Goal: Complete application form

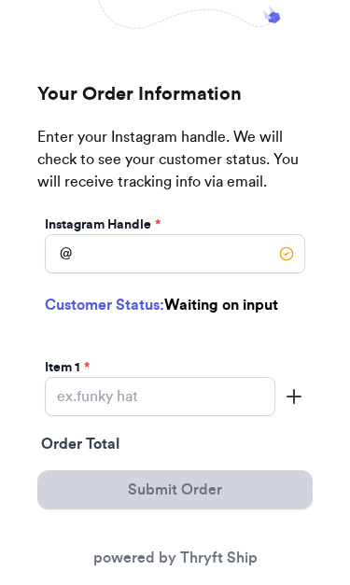
scroll to position [160, 0]
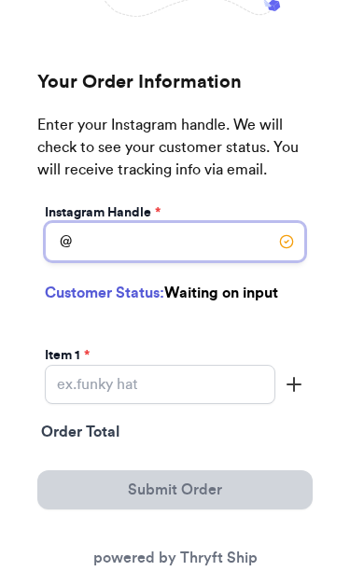
click at [211, 245] on input "Instagram Handle *" at bounding box center [175, 242] width 261 height 39
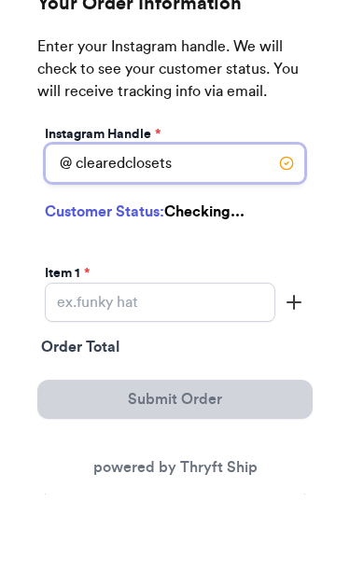
type input "clearedclosets"
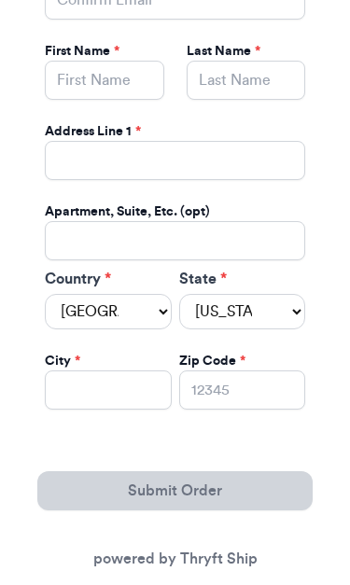
scroll to position [957, 0]
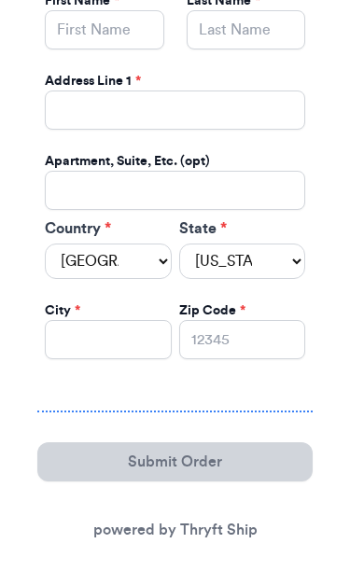
click at [250, 288] on div "Email * Confirm Email * First Name * Last Name * Address Line [GEOGRAPHIC_DATA]…" at bounding box center [175, 111] width 268 height 569
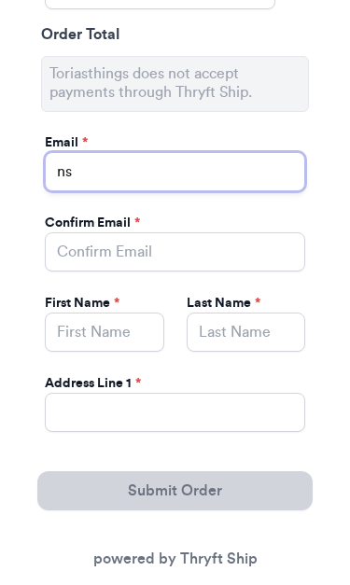
type input "n"
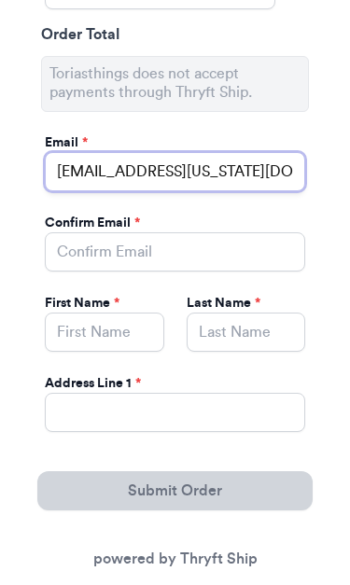
type input "[EMAIL_ADDRESS][US_STATE][DOMAIN_NAME]"
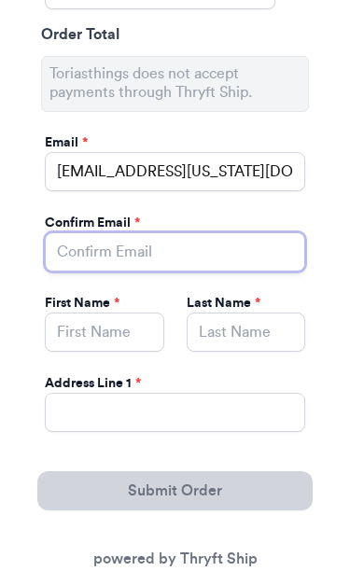
click at [253, 263] on input "Instagram Handle *" at bounding box center [175, 251] width 261 height 39
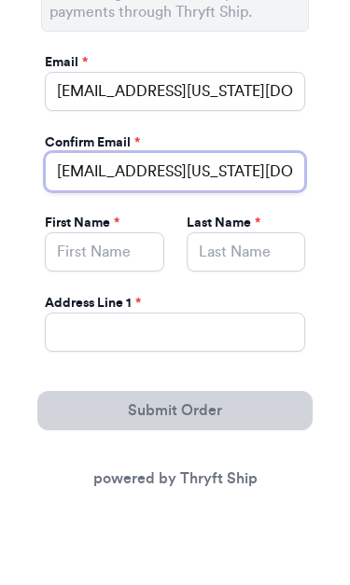
type input "[EMAIL_ADDRESS][US_STATE][DOMAIN_NAME]"
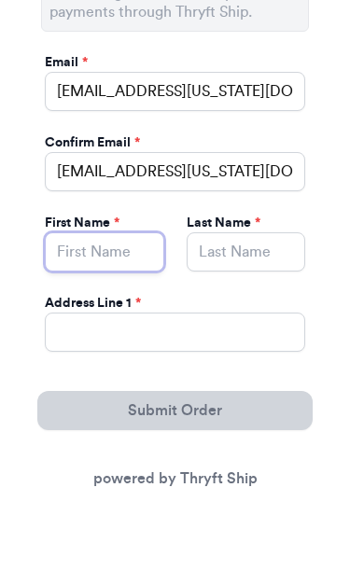
click at [121, 313] on input "Instagram Handle *" at bounding box center [105, 332] width 120 height 39
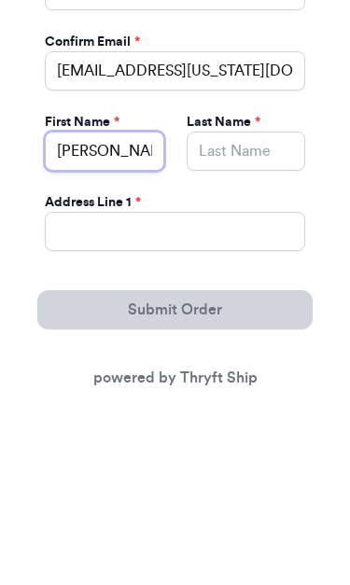
type input "[PERSON_NAME]"
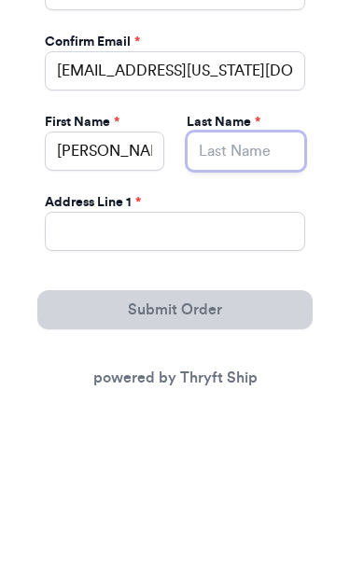
click at [255, 313] on input "Instagram Handle *" at bounding box center [247, 332] width 120 height 39
type input "[PERSON_NAME]"
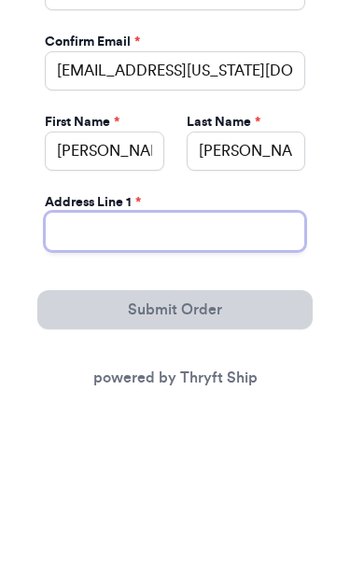
click at [266, 393] on input "Instagram Handle *" at bounding box center [175, 412] width 261 height 39
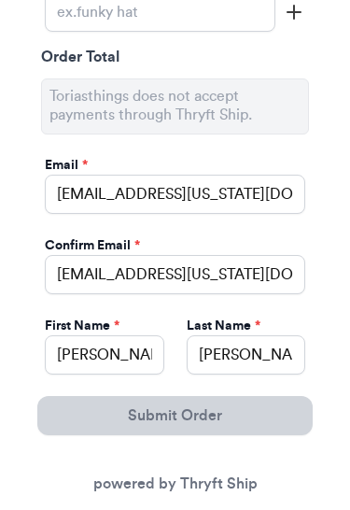
type input "[STREET_ADDRESS]"
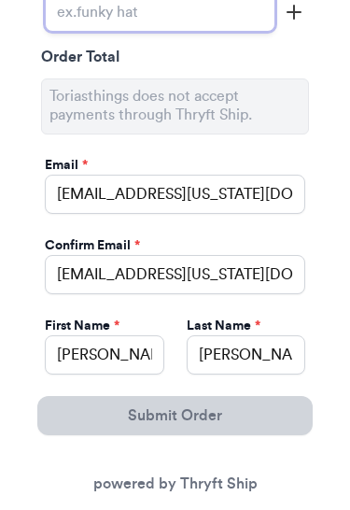
click at [233, 193] on div "Instagram Handle * @ clearedclosets Customer Status: First Time Customer 🥇 Ente…" at bounding box center [174, 230] width 275 height 979
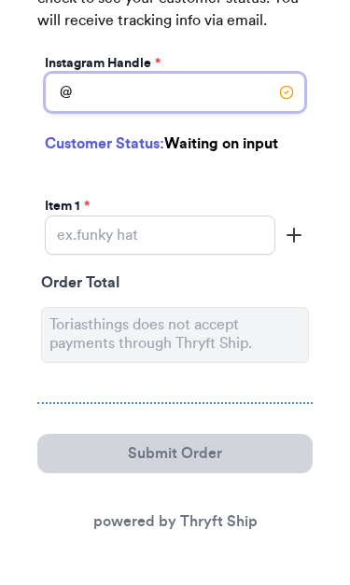
click at [211, 88] on input "Instagram Handle *" at bounding box center [175, 92] width 261 height 39
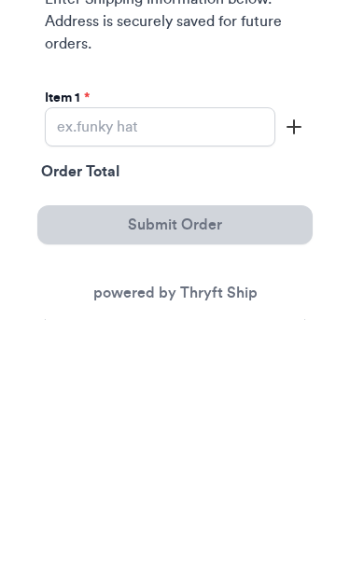
type input "clearedcloset"
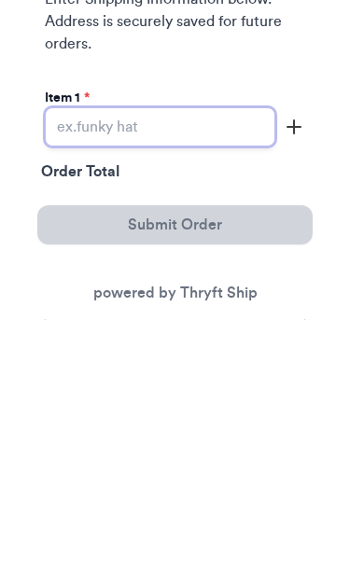
click at [227, 373] on input "Instagram Handle *" at bounding box center [160, 392] width 231 height 39
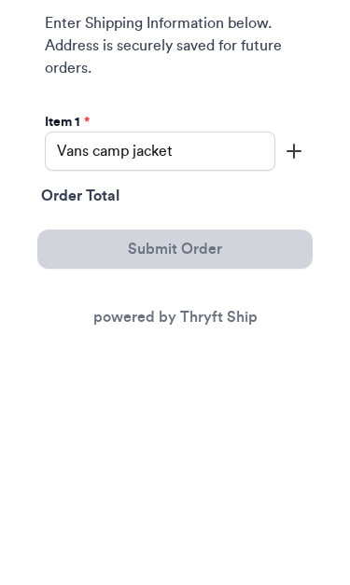
click at [286, 382] on icon "button" at bounding box center [294, 393] width 22 height 22
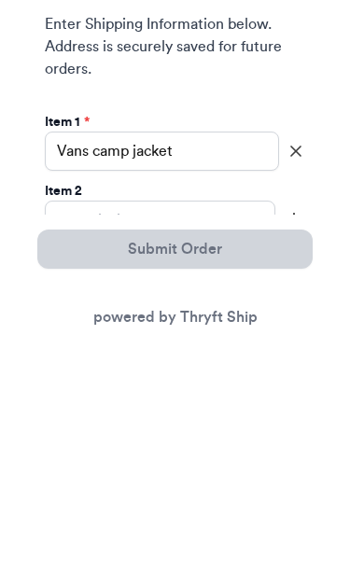
scroll to position [493, 0]
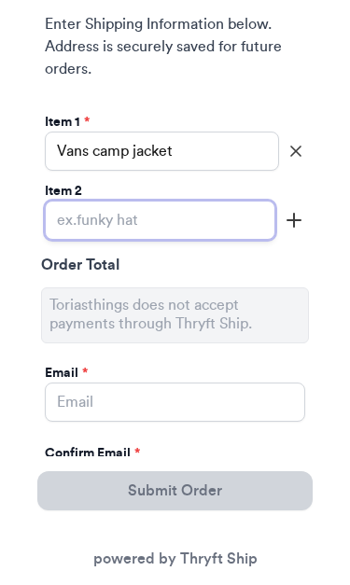
click at [218, 214] on input "Instagram Handle *" at bounding box center [160, 220] width 231 height 39
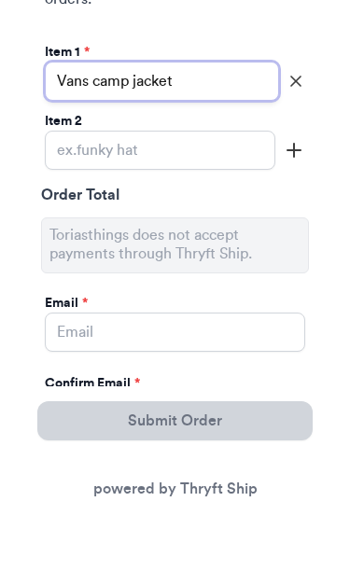
click at [126, 132] on input "Vans camp jacket" at bounding box center [162, 151] width 234 height 39
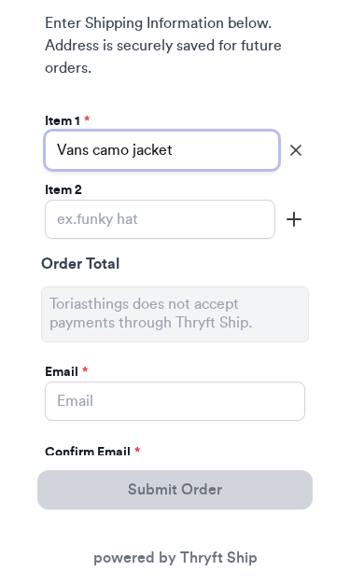
type input "Vans camo jacket"
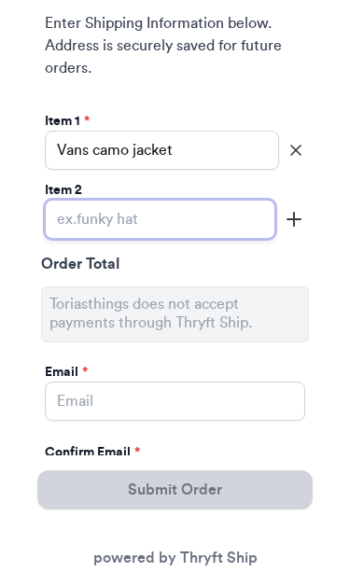
click at [204, 222] on input "Instagram Handle *" at bounding box center [160, 220] width 231 height 39
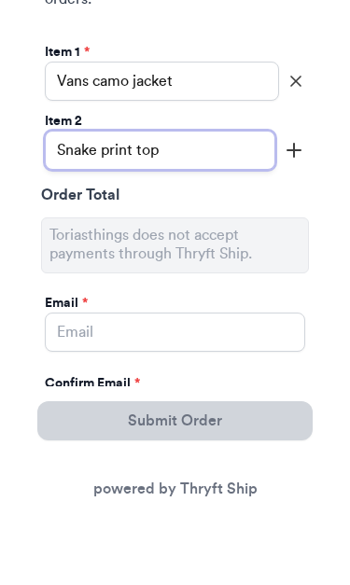
type input "Snake print top"
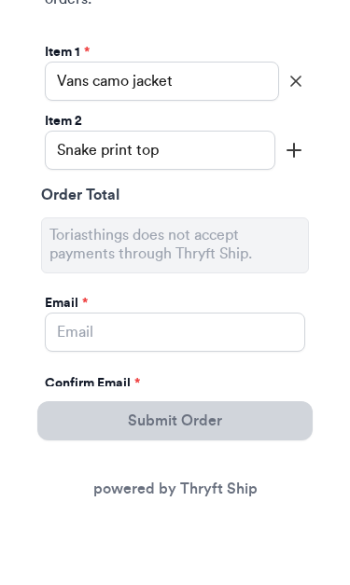
click at [300, 209] on icon "button" at bounding box center [294, 220] width 22 height 22
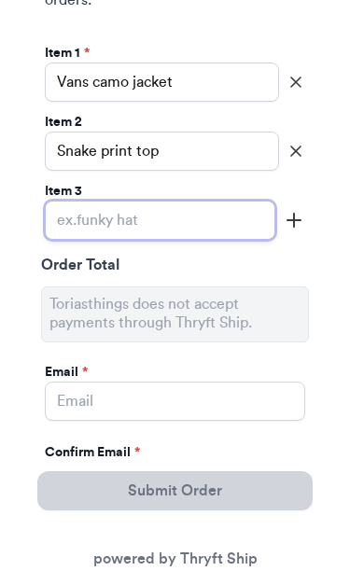
click at [209, 218] on input "Instagram Handle *" at bounding box center [160, 220] width 231 height 39
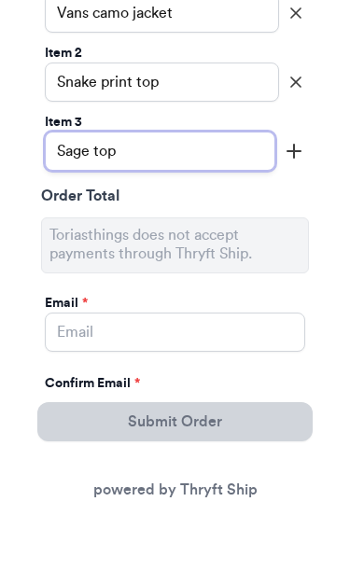
type input "Sage top"
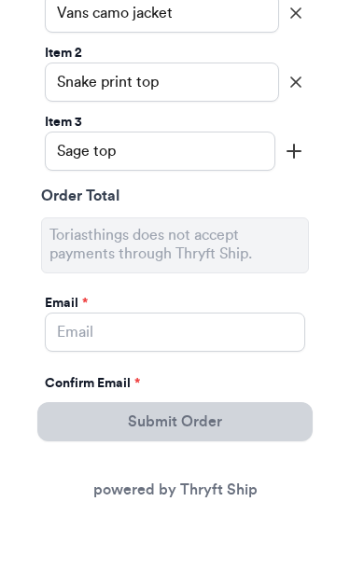
scroll to position [632, 0]
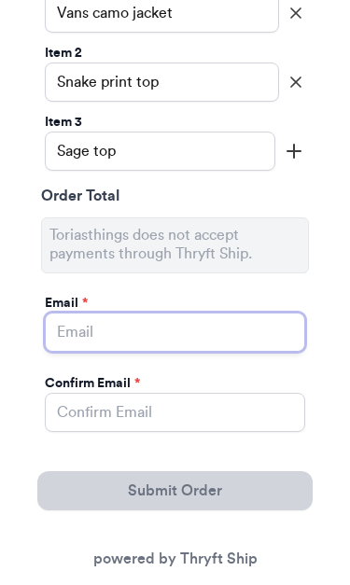
click at [256, 334] on input "Instagram Handle *" at bounding box center [175, 332] width 261 height 39
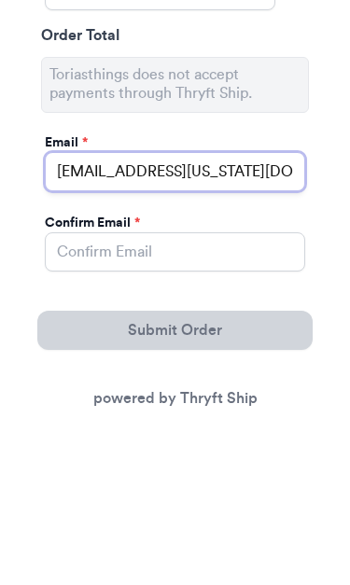
type input "[EMAIL_ADDRESS][US_STATE][DOMAIN_NAME]"
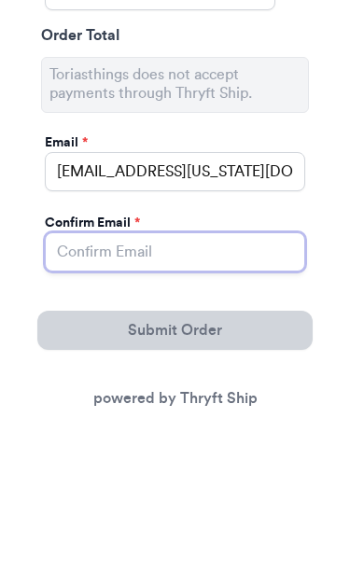
click at [256, 393] on input "Instagram Handle *" at bounding box center [175, 412] width 261 height 39
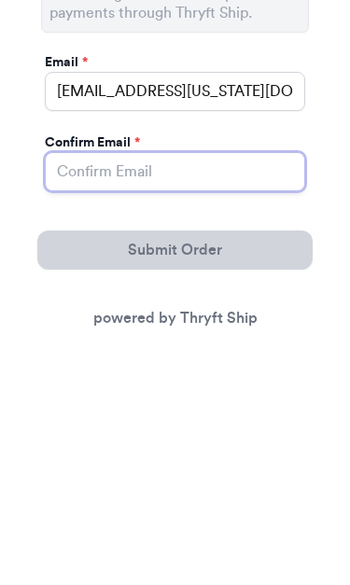
type input "h"
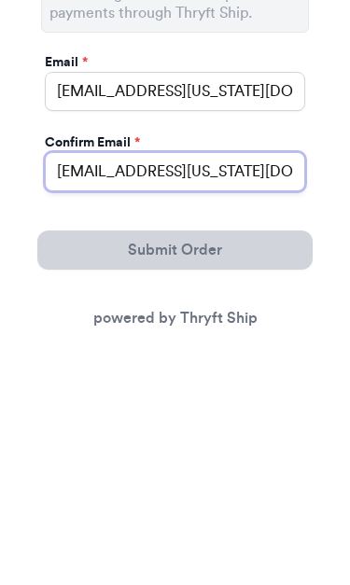
type input "[EMAIL_ADDRESS][US_STATE][DOMAIN_NAME]"
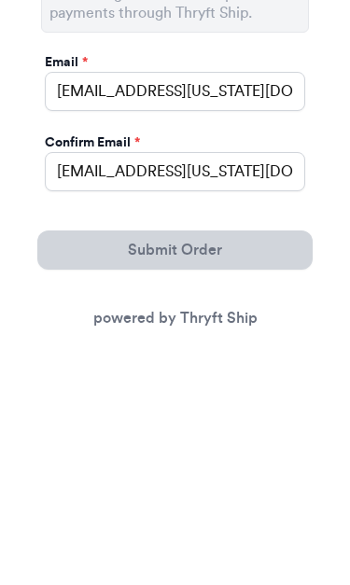
scroll to position [873, 0]
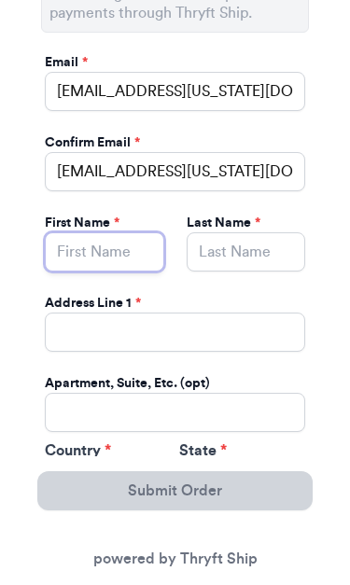
click at [104, 253] on input "Instagram Handle *" at bounding box center [105, 251] width 120 height 39
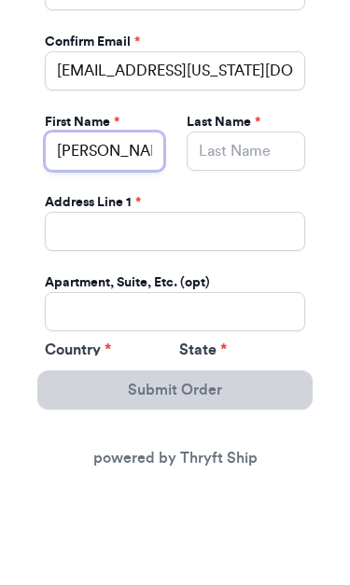
type input "[PERSON_NAME]"
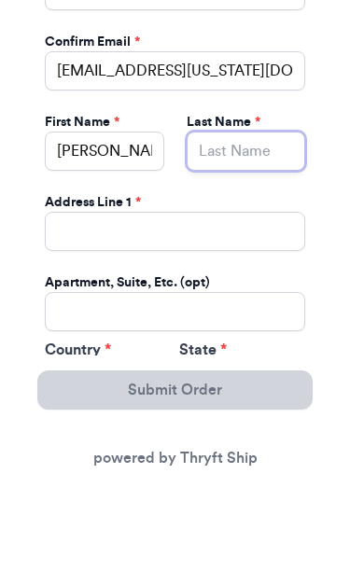
click at [251, 232] on input "Instagram Handle *" at bounding box center [247, 251] width 120 height 39
type input "Saloricman"
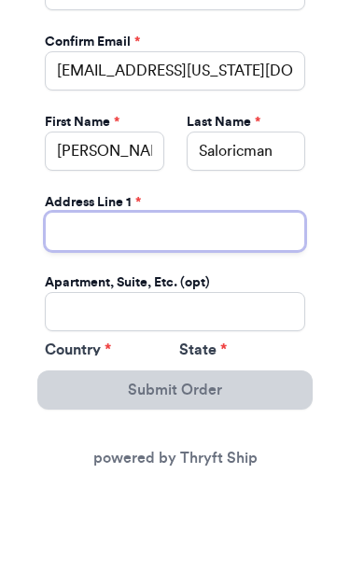
click at [277, 313] on input "Instagram Handle *" at bounding box center [175, 332] width 261 height 39
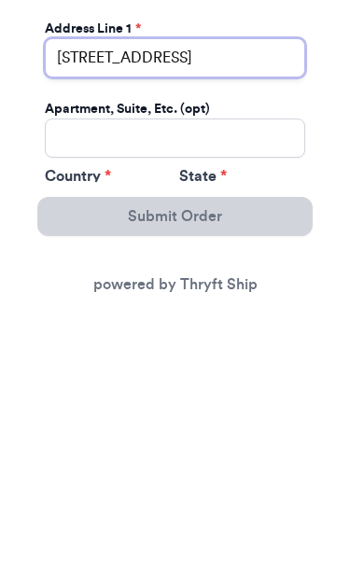
type input "[STREET_ADDRESS]"
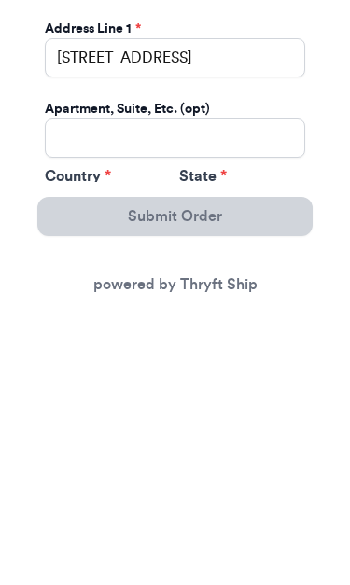
click at [233, 440] on label "State *" at bounding box center [242, 451] width 127 height 22
click at [233, 466] on select "Alabama Alaska Arizona Arkansas California Colorado Connecticut Delaware Distri…" at bounding box center [242, 483] width 127 height 35
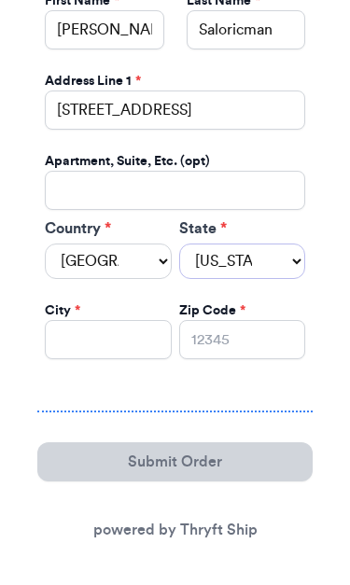
select select "HI"
click at [128, 323] on input "Instagram Handle *" at bounding box center [108, 339] width 127 height 39
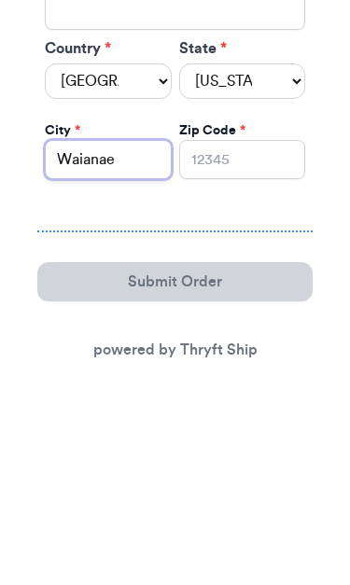
type input "Waianae"
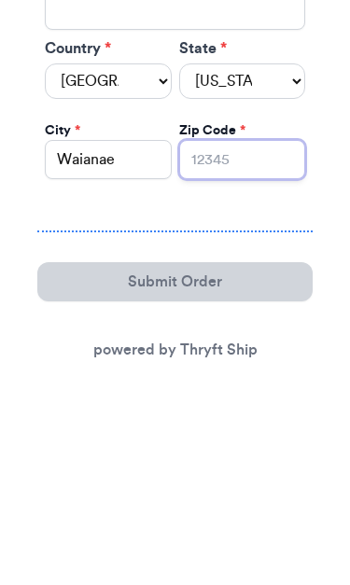
click at [261, 320] on input "Zip Code *" at bounding box center [242, 339] width 127 height 39
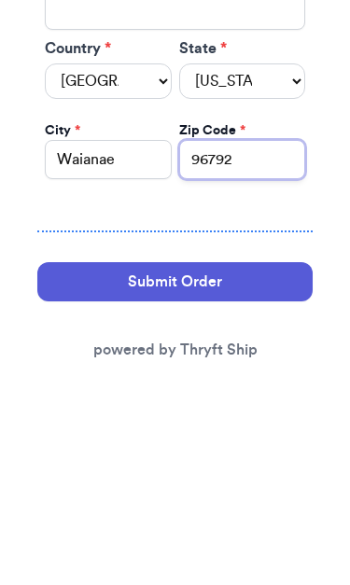
type input "96792"
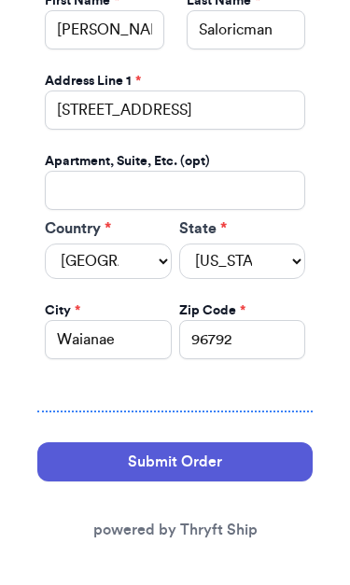
click at [254, 446] on button "Submit Order" at bounding box center [174, 462] width 275 height 39
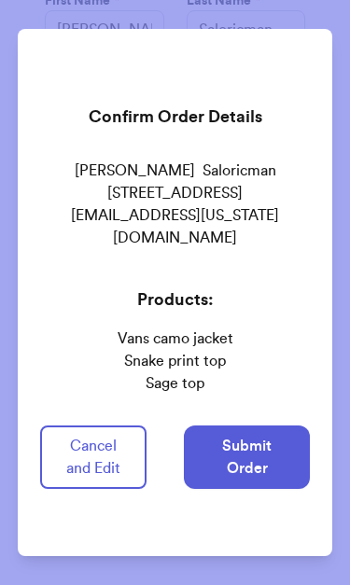
click at [276, 473] on button "Submit Order" at bounding box center [247, 457] width 126 height 63
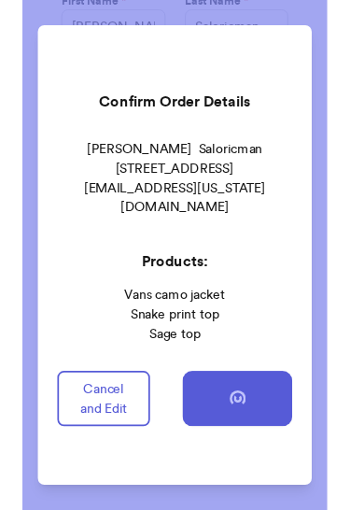
scroll to position [0, 0]
